Goal: Obtain resource: Download file/media

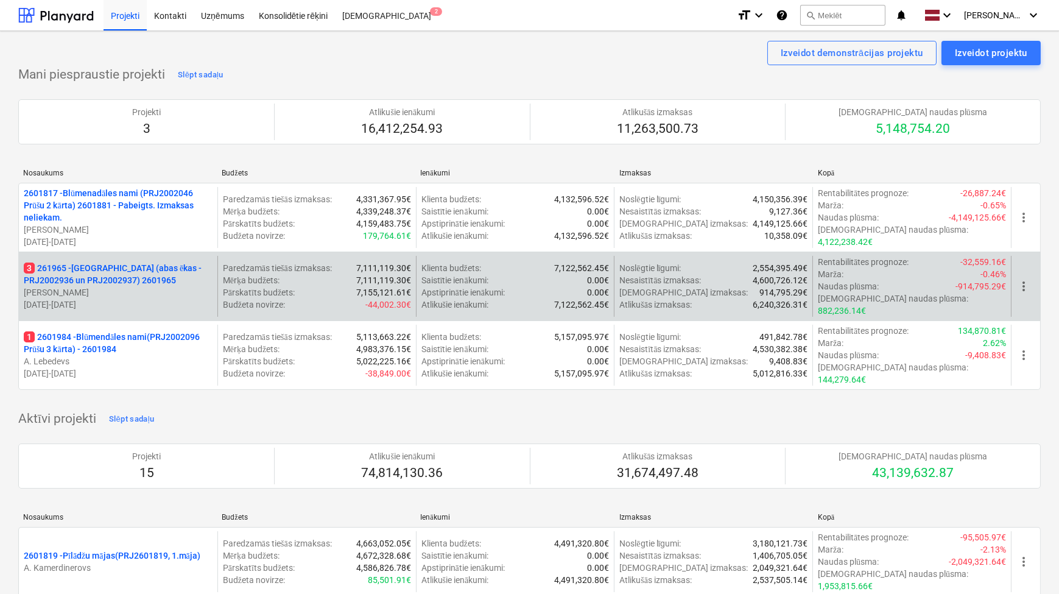
click at [131, 286] on p "[PERSON_NAME]" at bounding box center [118, 292] width 189 height 12
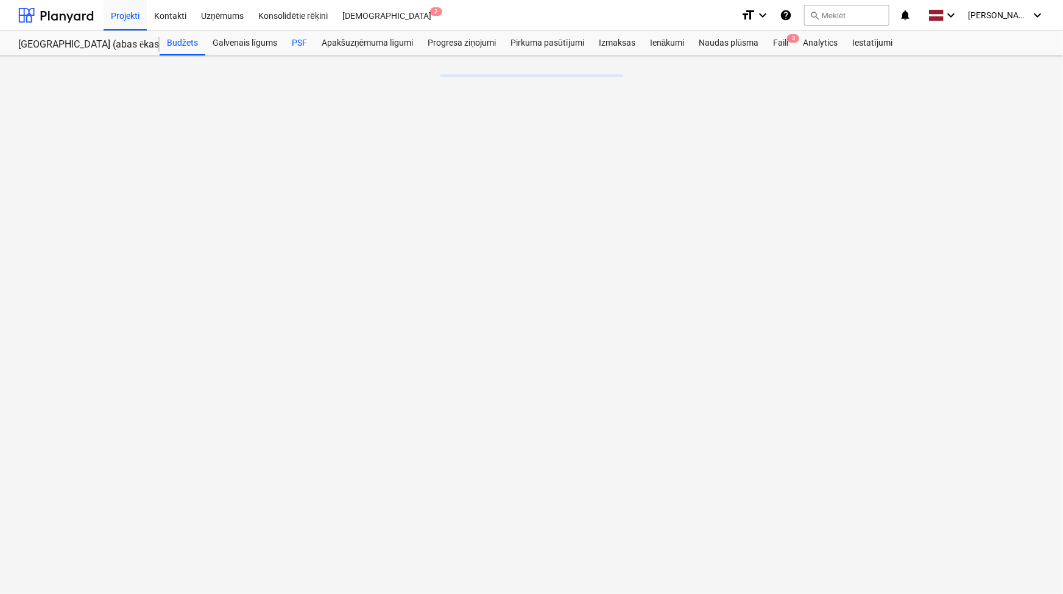
click at [301, 41] on div "PSF" at bounding box center [299, 43] width 30 height 24
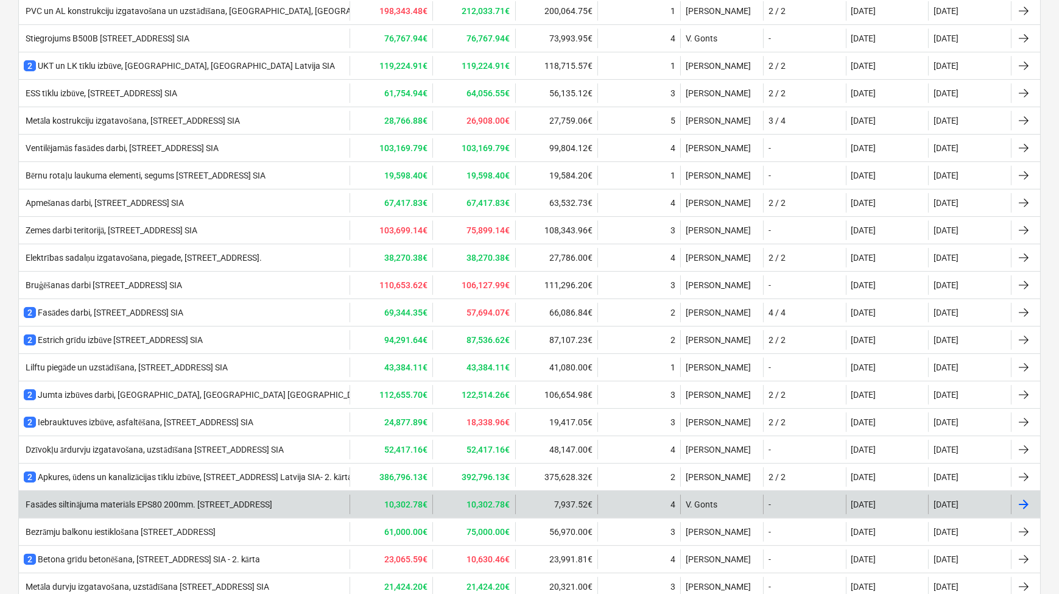
scroll to position [494, 0]
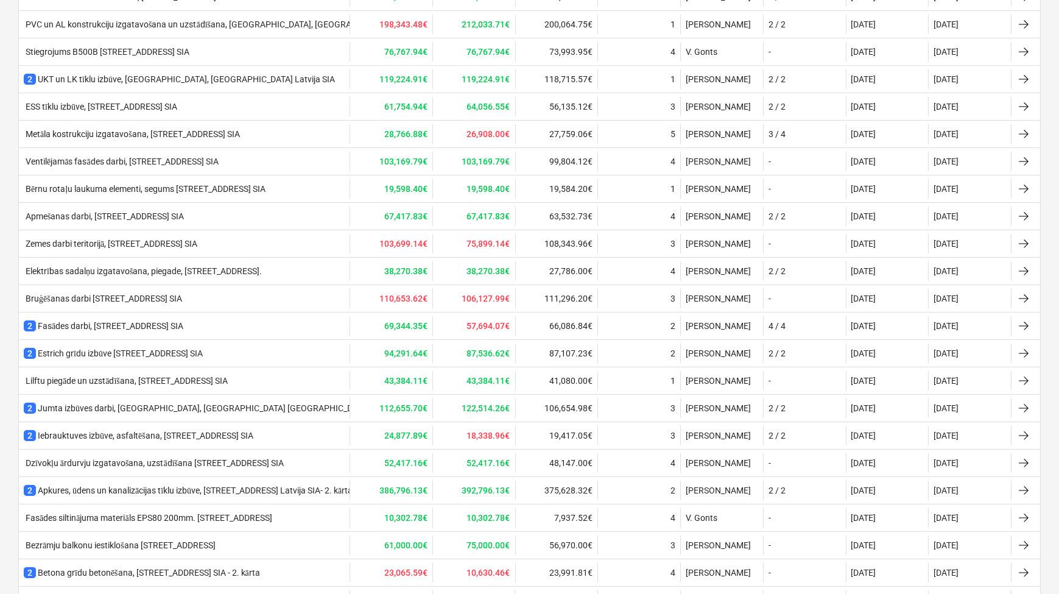
click at [169, 164] on div "Ventilējamās fasādes darbi, [STREET_ADDRESS] SIA" at bounding box center [184, 161] width 331 height 19
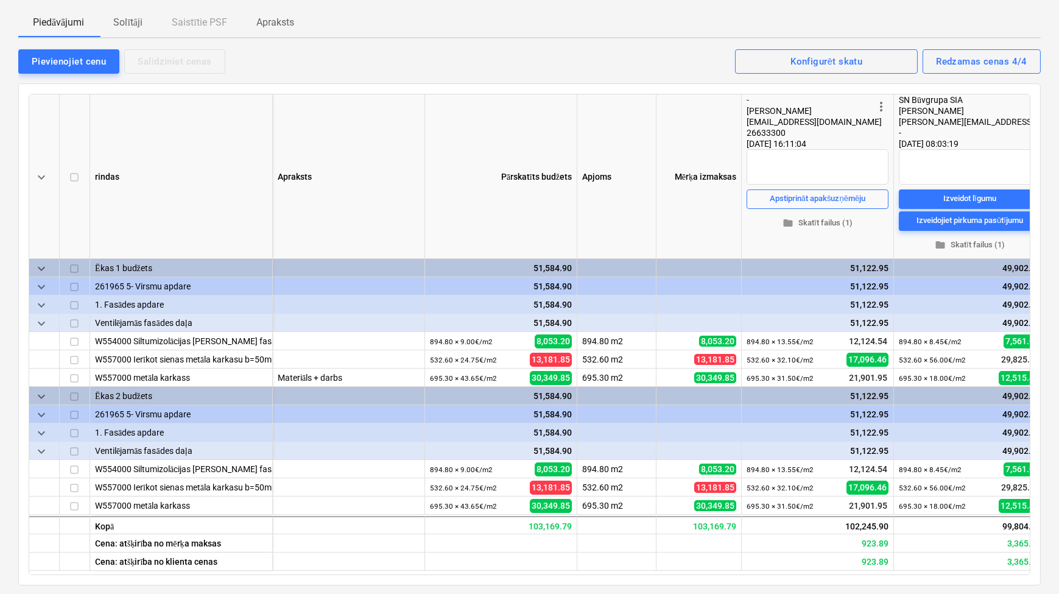
scroll to position [73, 0]
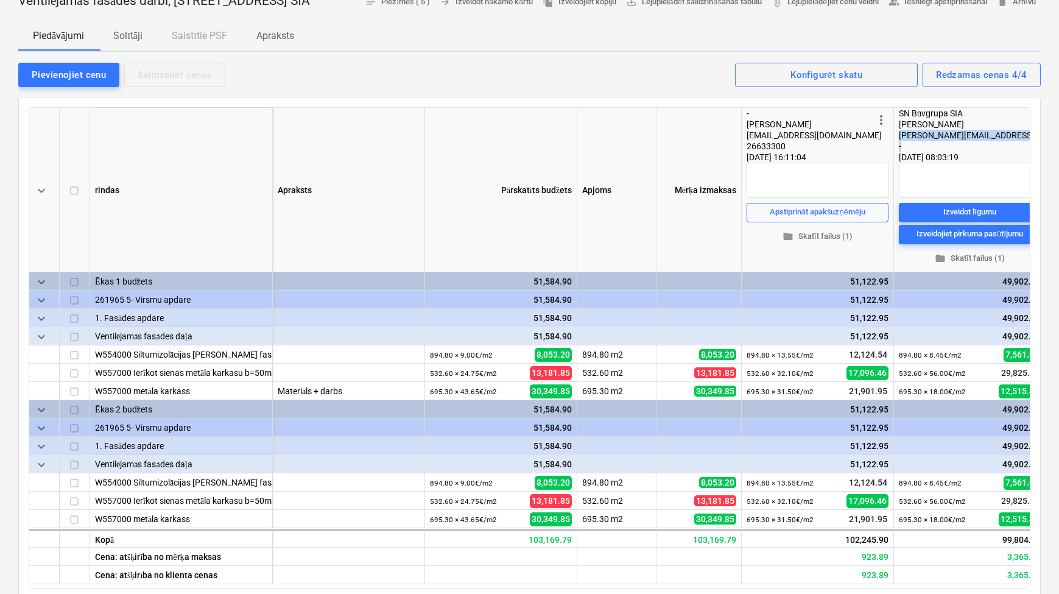
drag, startPoint x: 1009, startPoint y: 159, endPoint x: 898, endPoint y: 153, distance: 111.0
click at [899, 152] on div "SN Būvgrupa SIA Jānis [EMAIL_ADDRESS][PERSON_NAME][DOMAIN_NAME] -" at bounding box center [970, 130] width 142 height 44
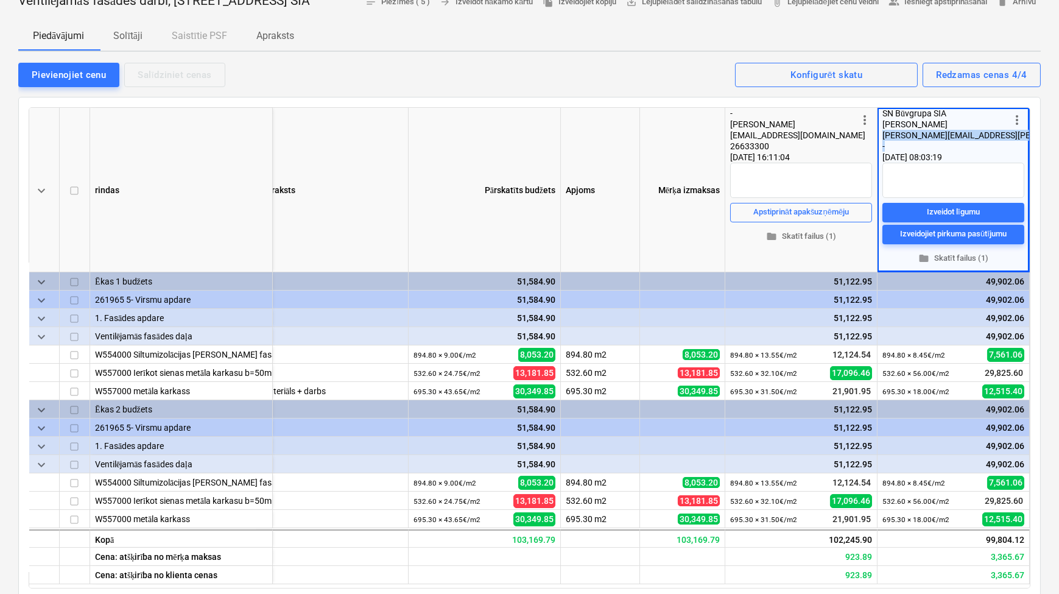
copy div "[PERSON_NAME][EMAIL_ADDRESS][PERSON_NAME][DOMAIN_NAME] -"
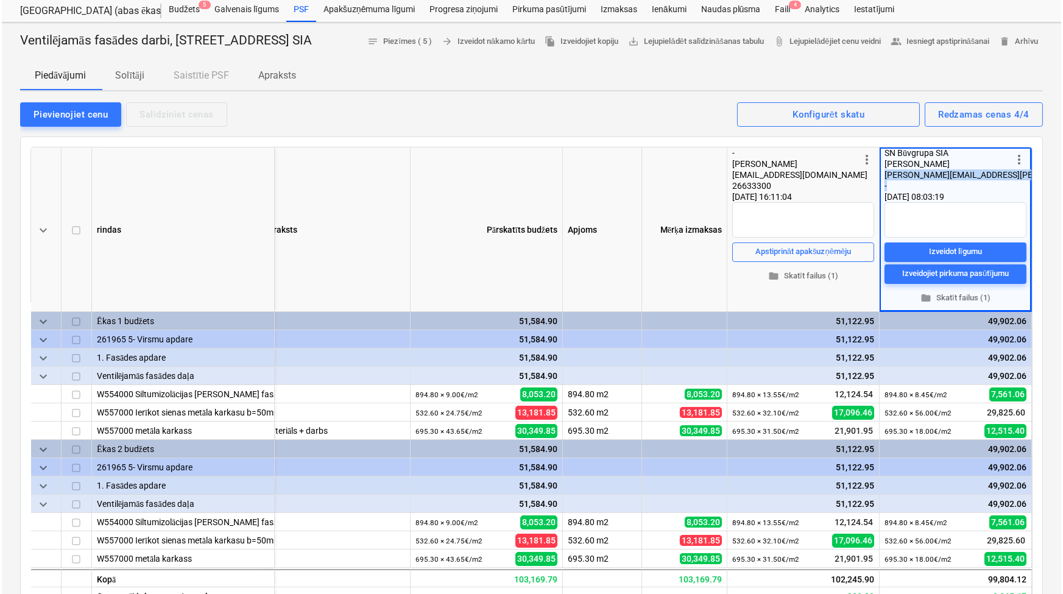
scroll to position [0, 0]
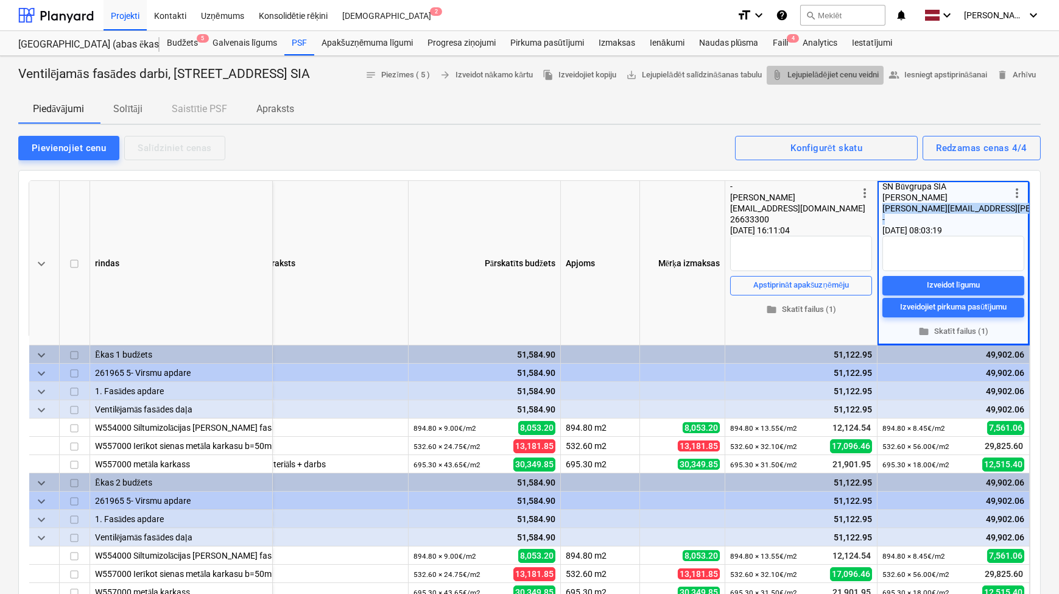
click at [878, 76] on span "attach_file Lejupielādējiet cenu veidni" at bounding box center [825, 75] width 107 height 14
click at [782, 43] on div "Faili 4" at bounding box center [780, 43] width 30 height 24
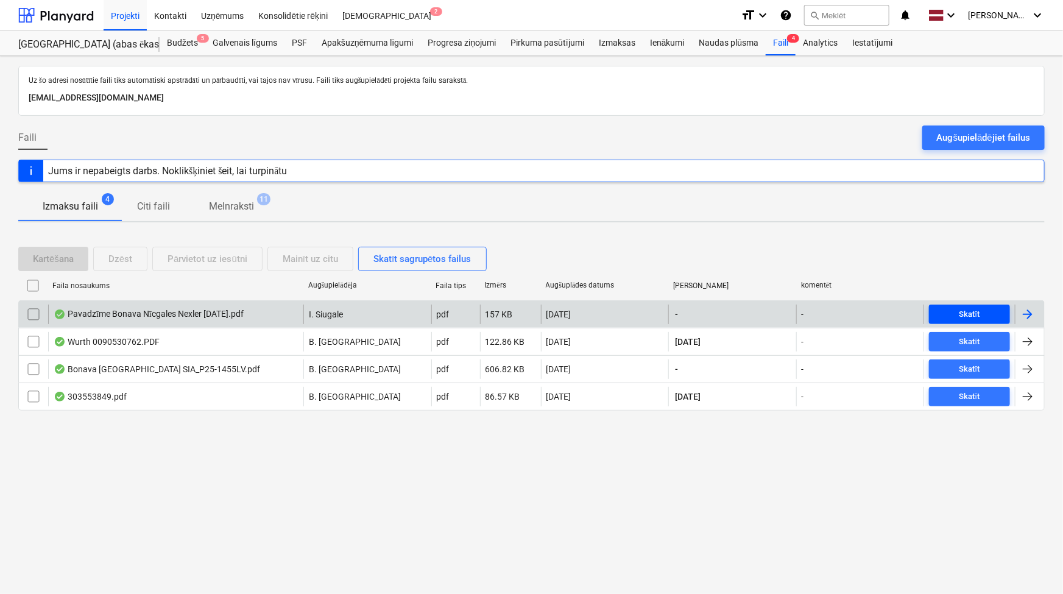
click at [974, 310] on div "Skatīt" at bounding box center [969, 315] width 21 height 14
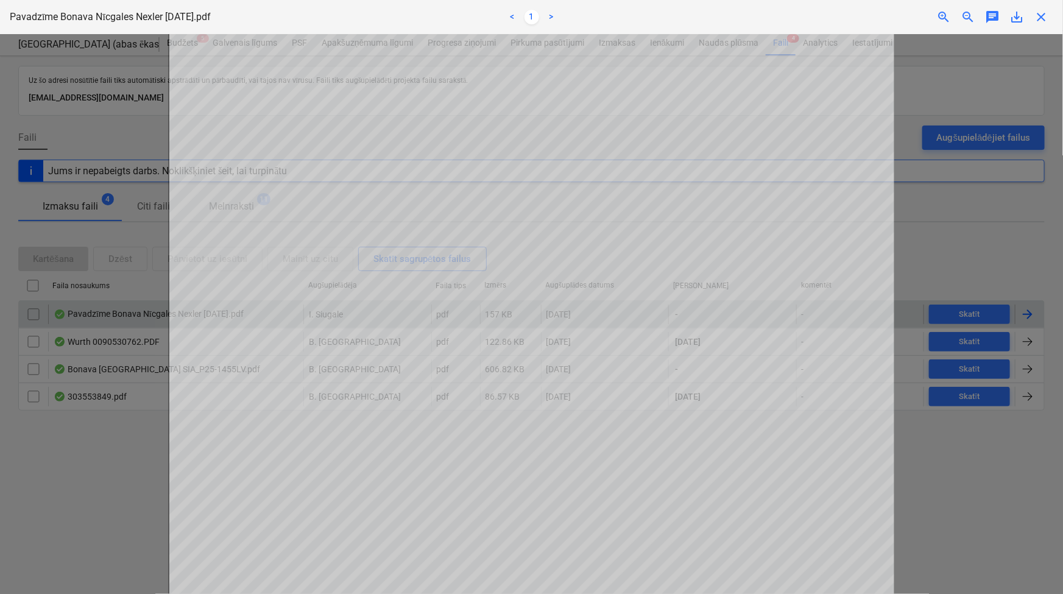
scroll to position [73, 0]
click at [1049, 16] on div "close" at bounding box center [1041, 17] width 24 height 15
click at [1041, 18] on span "close" at bounding box center [1040, 17] width 15 height 15
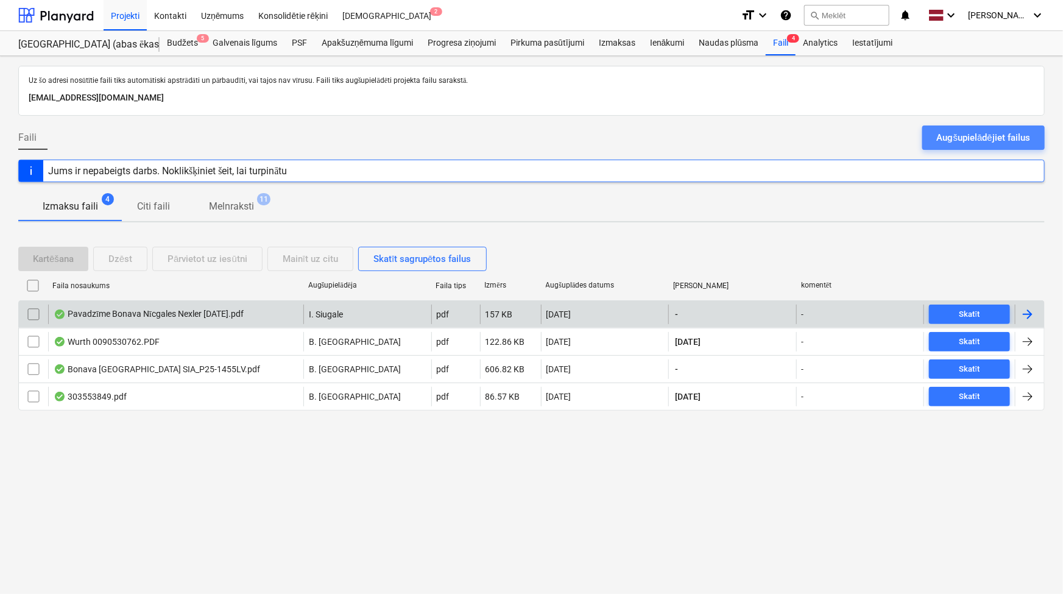
click at [993, 136] on div "Augšupielādējiet failus" at bounding box center [983, 138] width 93 height 16
